Goal: Information Seeking & Learning: Learn about a topic

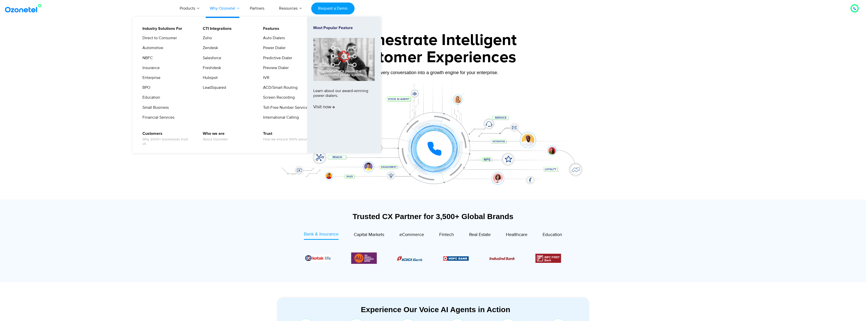
click at [223, 10] on link "Why Ozonetel" at bounding box center [222, 8] width 40 height 17
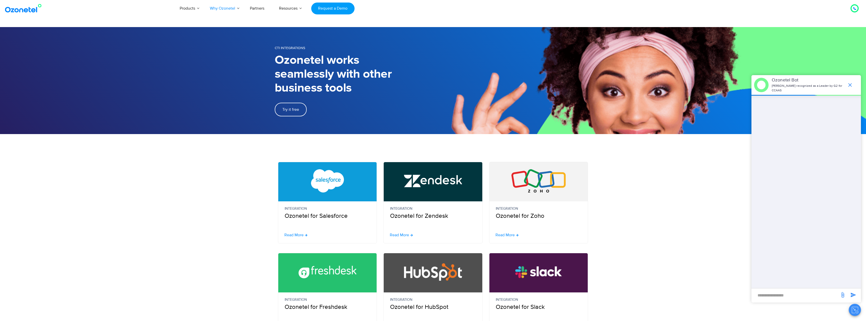
click at [78, 125] on section "CTI Integrations Ozonetel works seamlessly with other business tools Try it free" at bounding box center [433, 80] width 866 height 107
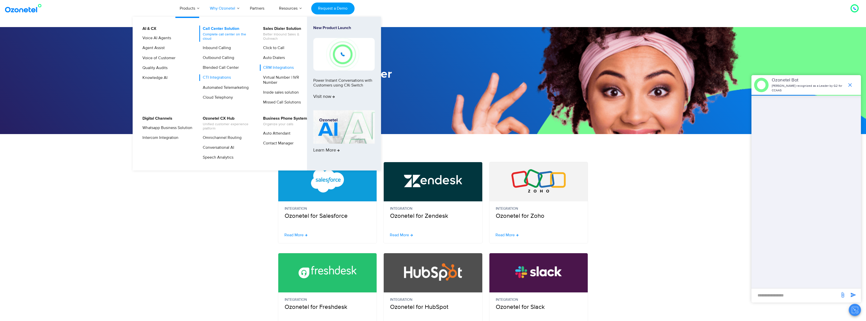
click at [217, 30] on link "Call Center Solution Complete call center on the cloud" at bounding box center [226, 34] width 54 height 16
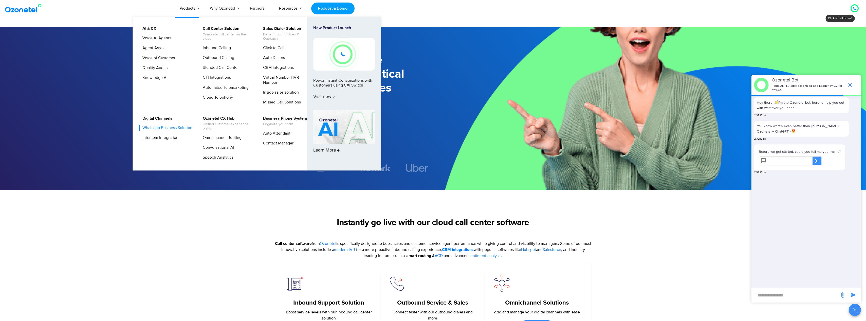
click at [163, 128] on link "Whatsapp Business Solution" at bounding box center [166, 128] width 54 height 6
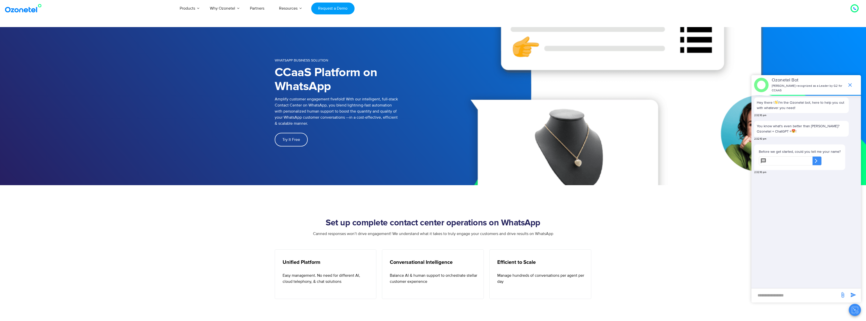
click at [24, 11] on img at bounding box center [24, 8] width 41 height 9
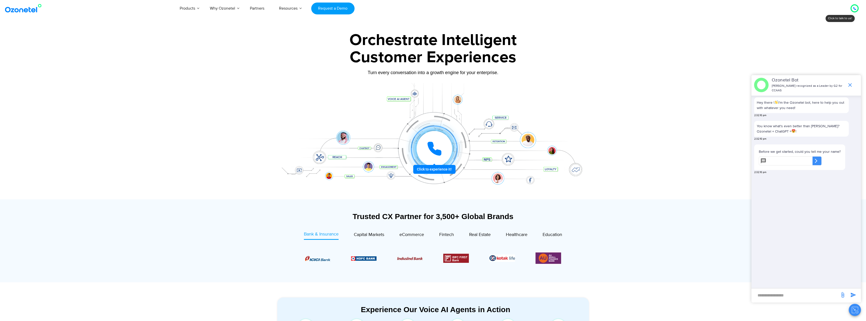
click at [442, 154] on icon at bounding box center [434, 148] width 15 height 15
click at [413, 159] on div "9" at bounding box center [415, 159] width 8 height 8
click at [145, 37] on div at bounding box center [433, 113] width 866 height 172
